Goal: Check status: Check status

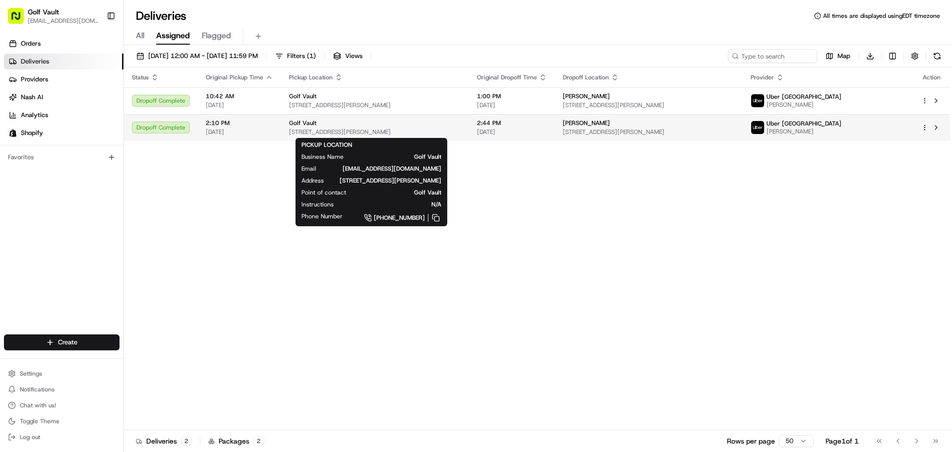
click at [353, 120] on div "Golf Vault" at bounding box center [375, 123] width 172 height 8
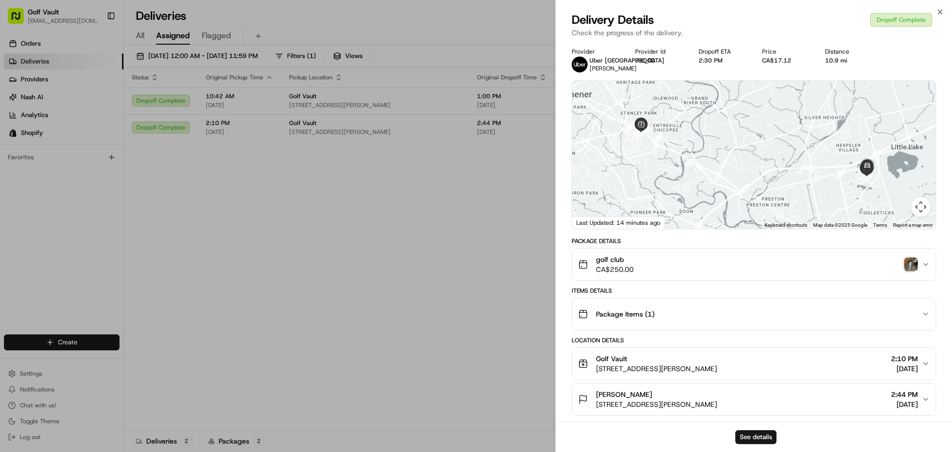
click at [771, 263] on div "golf club CA$250.00" at bounding box center [749, 264] width 343 height 20
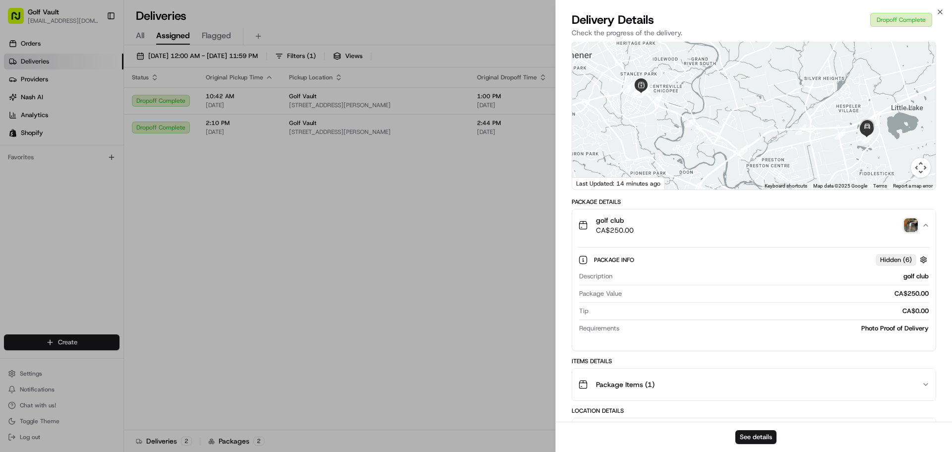
scroll to position [99, 0]
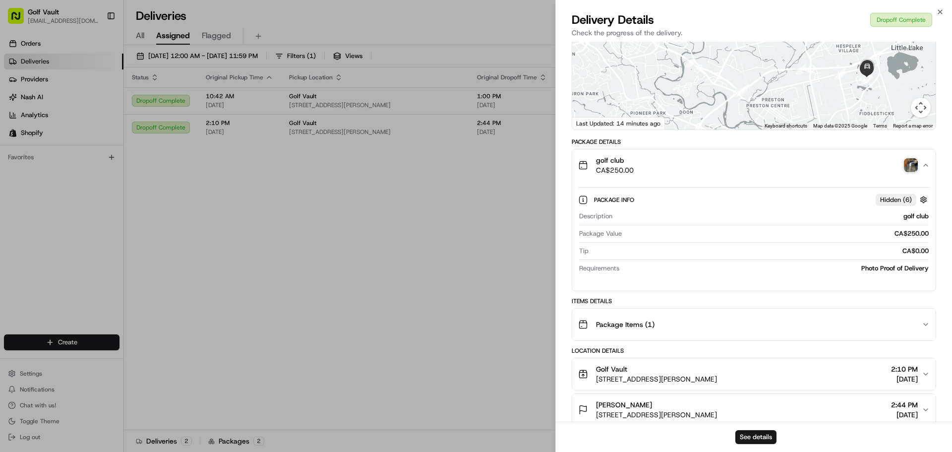
click at [911, 165] on img "button" at bounding box center [911, 165] width 14 height 14
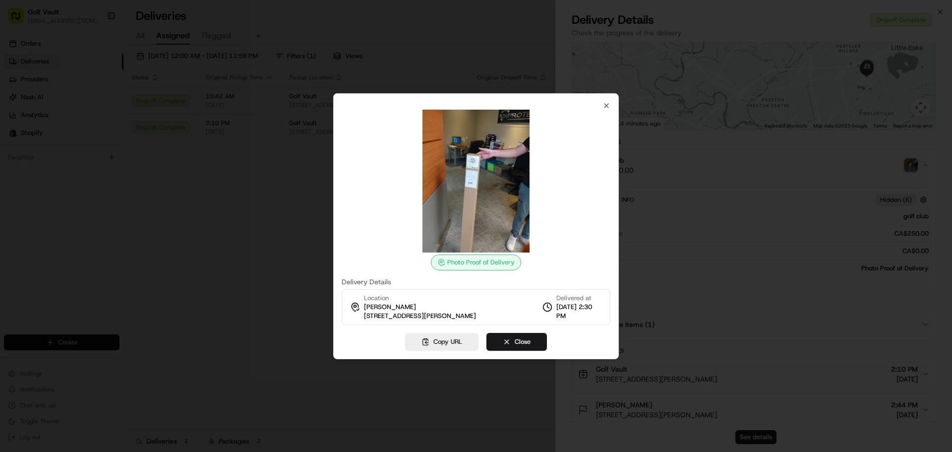
drag, startPoint x: 585, startPoint y: 316, endPoint x: 561, endPoint y: 318, distance: 24.4
click at [559, 318] on span "[DATE] 2:30 PM" at bounding box center [579, 311] width 46 height 18
copy span ":30 PM"
